Goal: Task Accomplishment & Management: Manage account settings

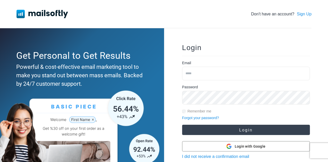
type input "**********"
click at [243, 130] on button "Login" at bounding box center [246, 130] width 128 height 10
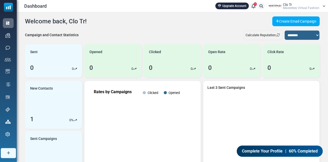
click at [253, 6] on icon at bounding box center [253, 6] width 4 height 0
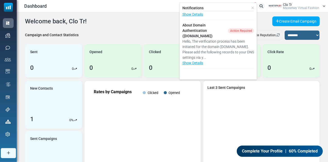
scroll to position [34, 0]
